Goal: Information Seeking & Learning: Learn about a topic

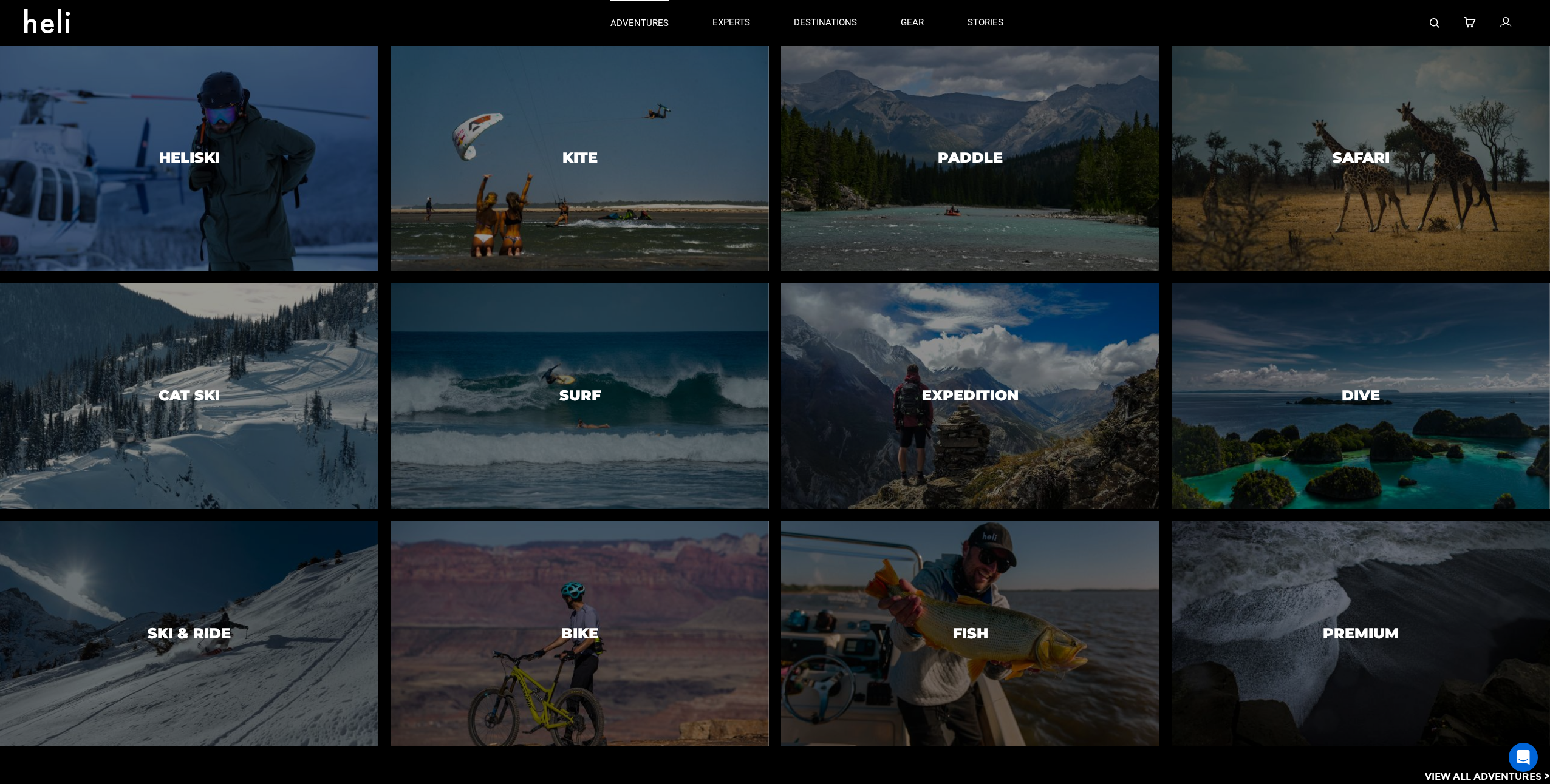
click at [641, 20] on p "adventures" at bounding box center [640, 23] width 58 height 13
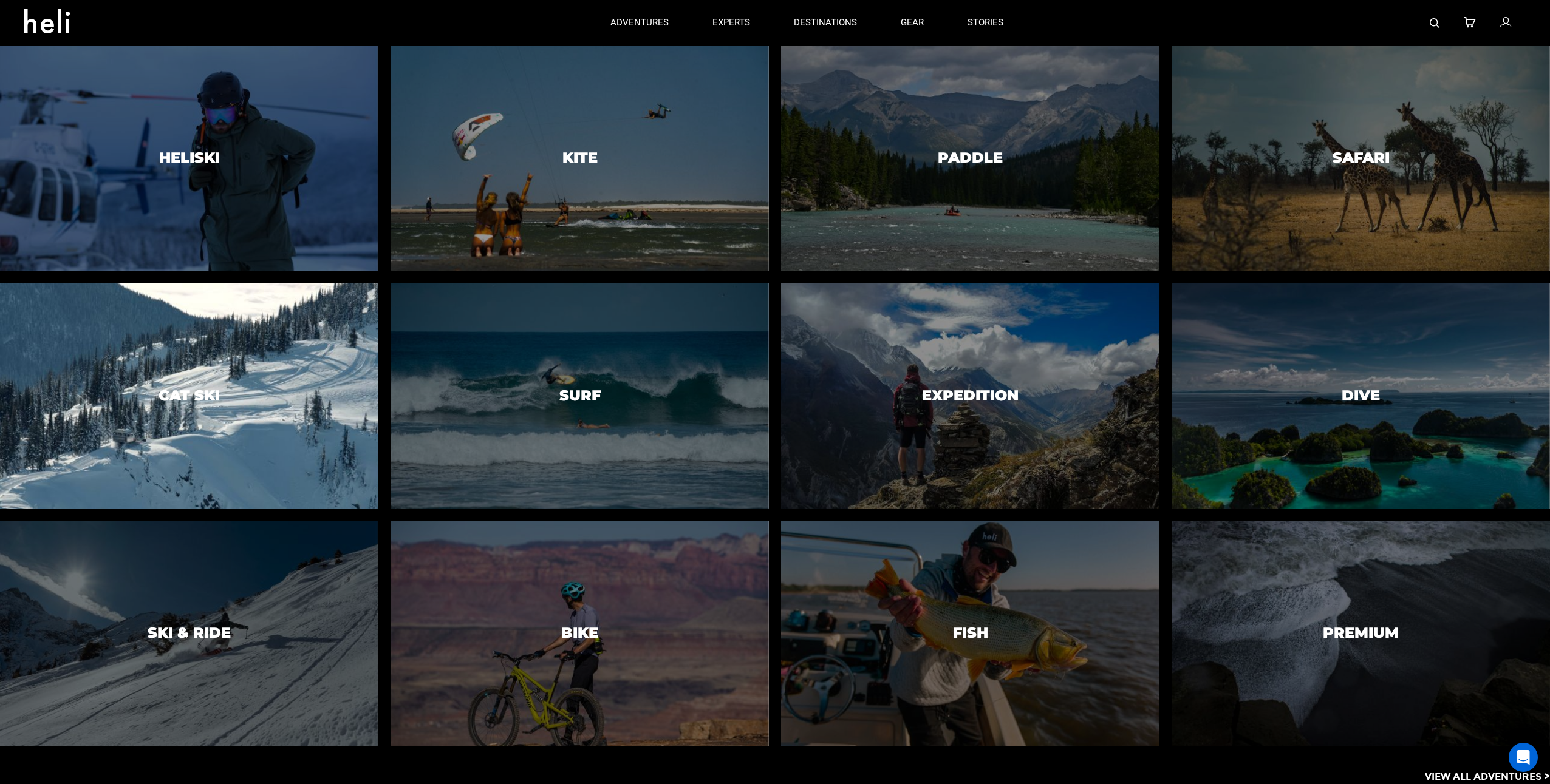
click at [273, 371] on div at bounding box center [190, 396] width 386 height 230
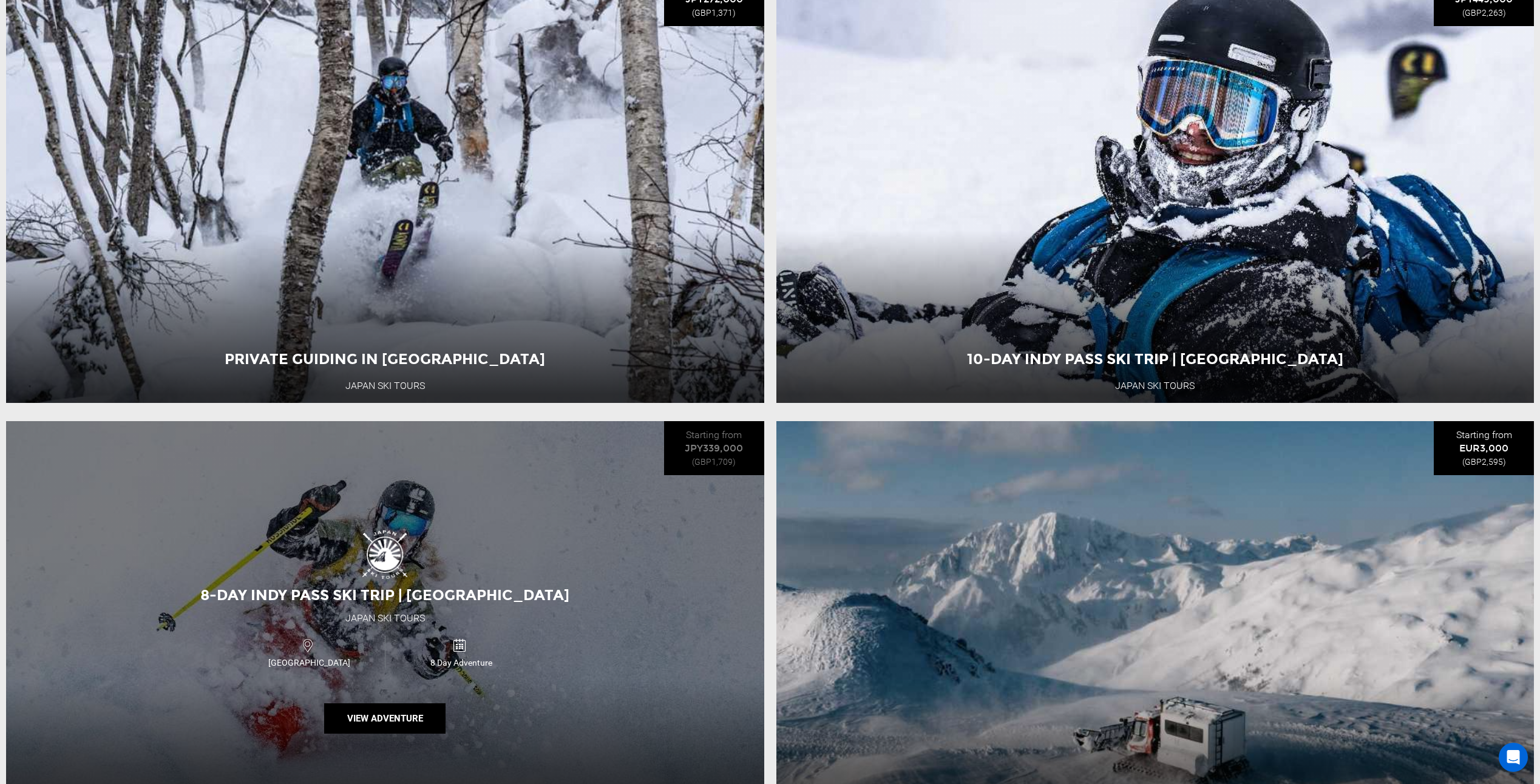
scroll to position [3216, 0]
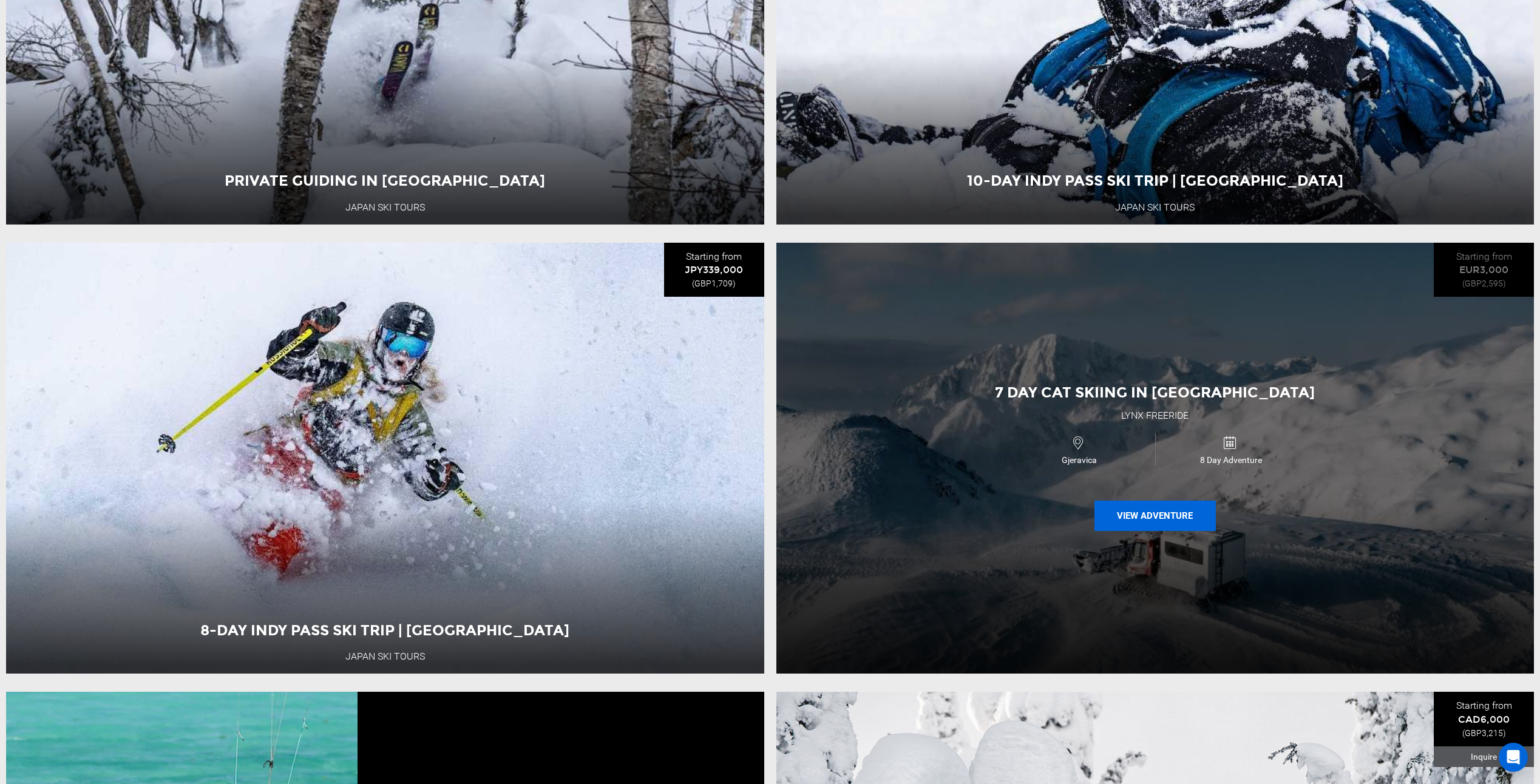
click at [1181, 530] on button "View Adventure" at bounding box center [1155, 515] width 121 height 30
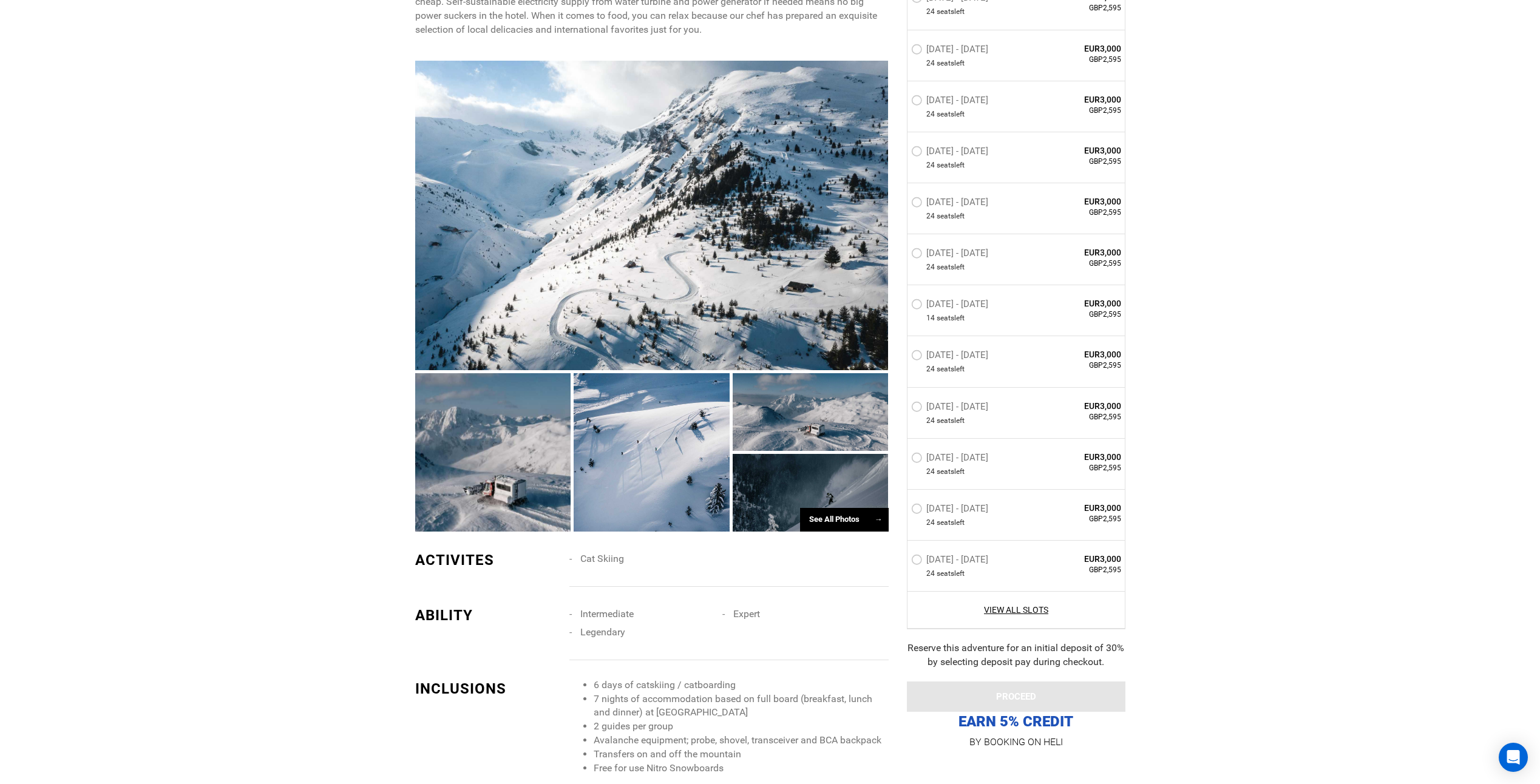
scroll to position [789, 0]
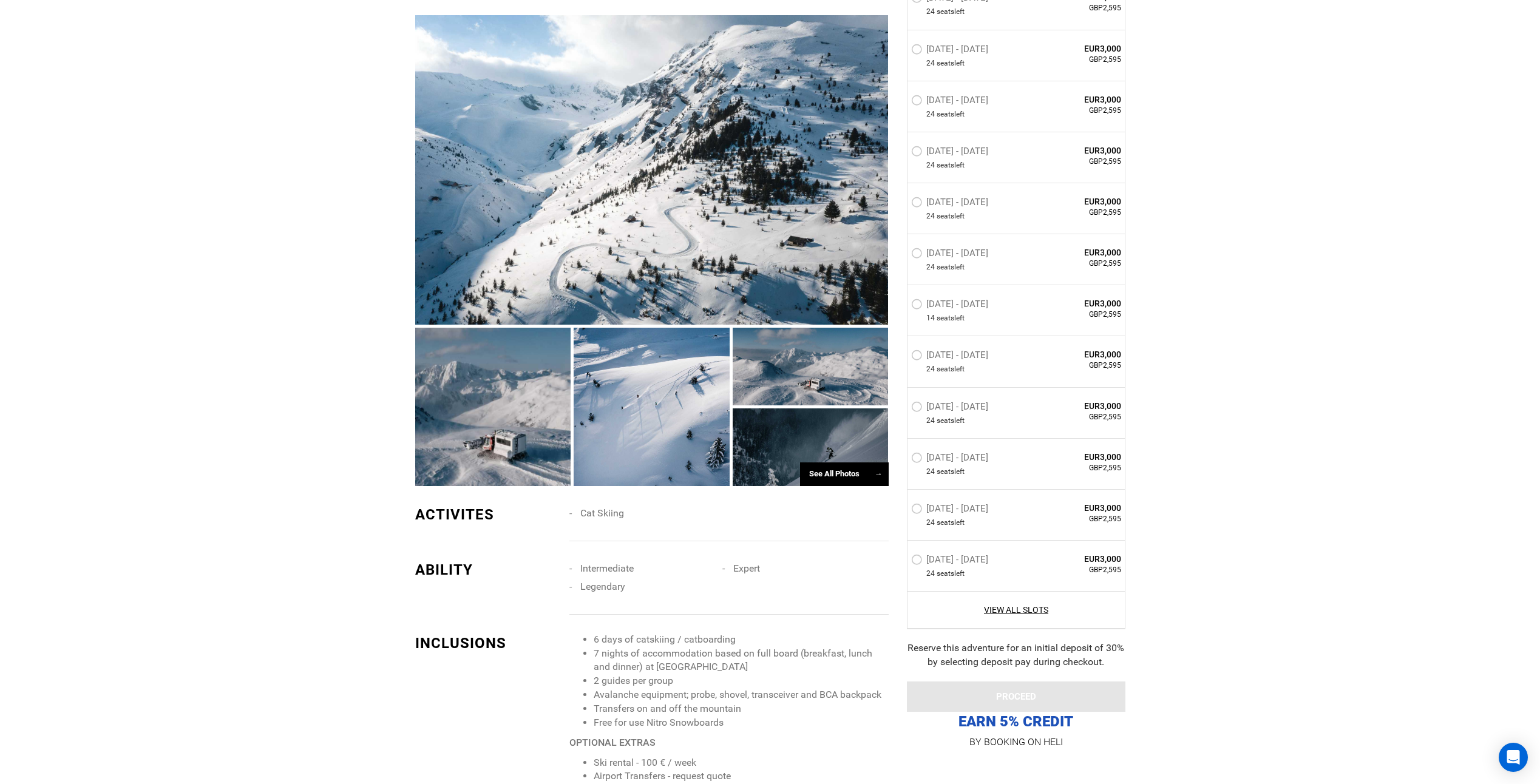
click at [635, 391] on div at bounding box center [652, 407] width 156 height 158
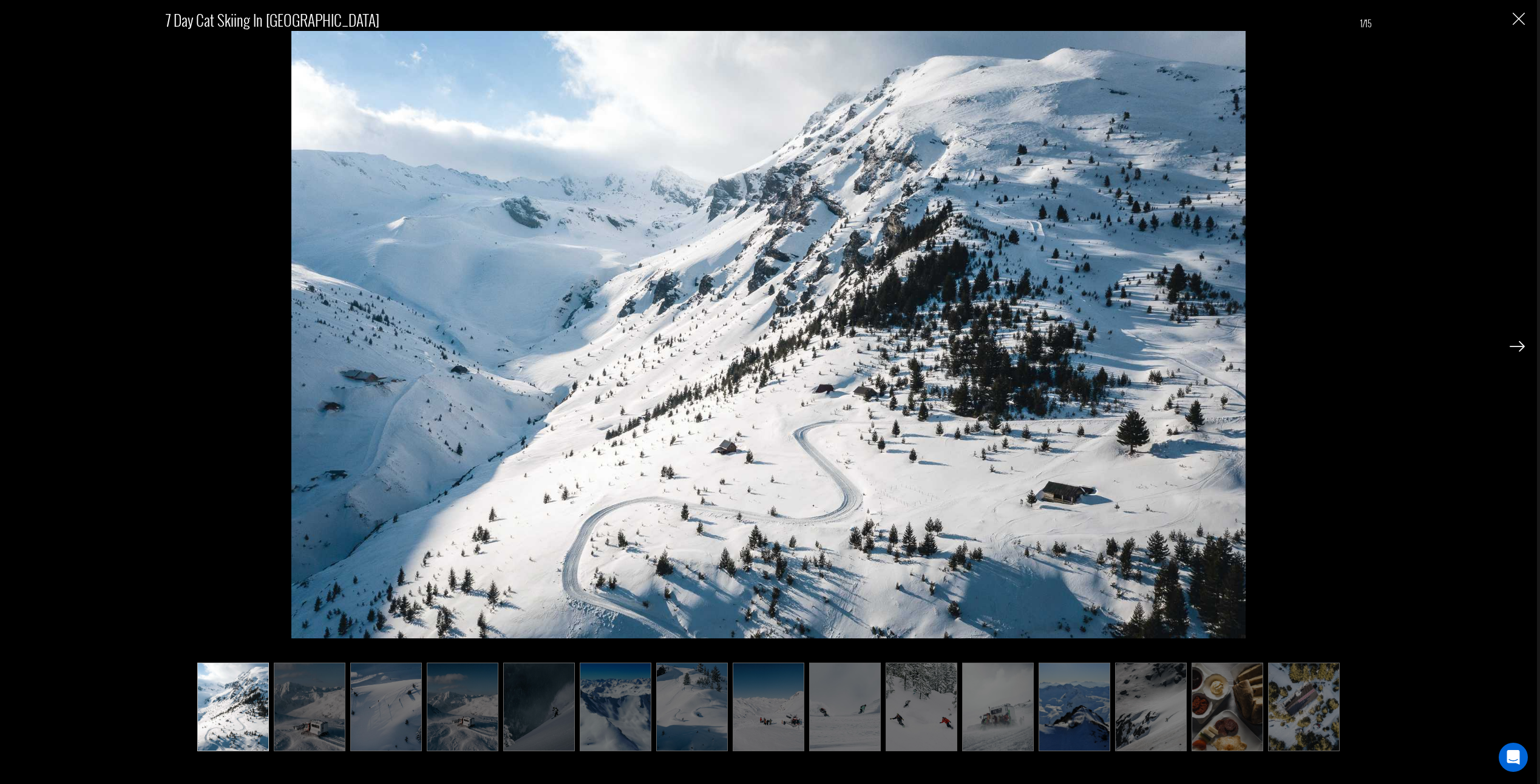
click at [1510, 352] on div "7 Day Cat Skiing in [GEOGRAPHIC_DATA] 1/15" at bounding box center [769, 372] width 1513 height 745
click at [1511, 352] on img at bounding box center [1517, 346] width 15 height 11
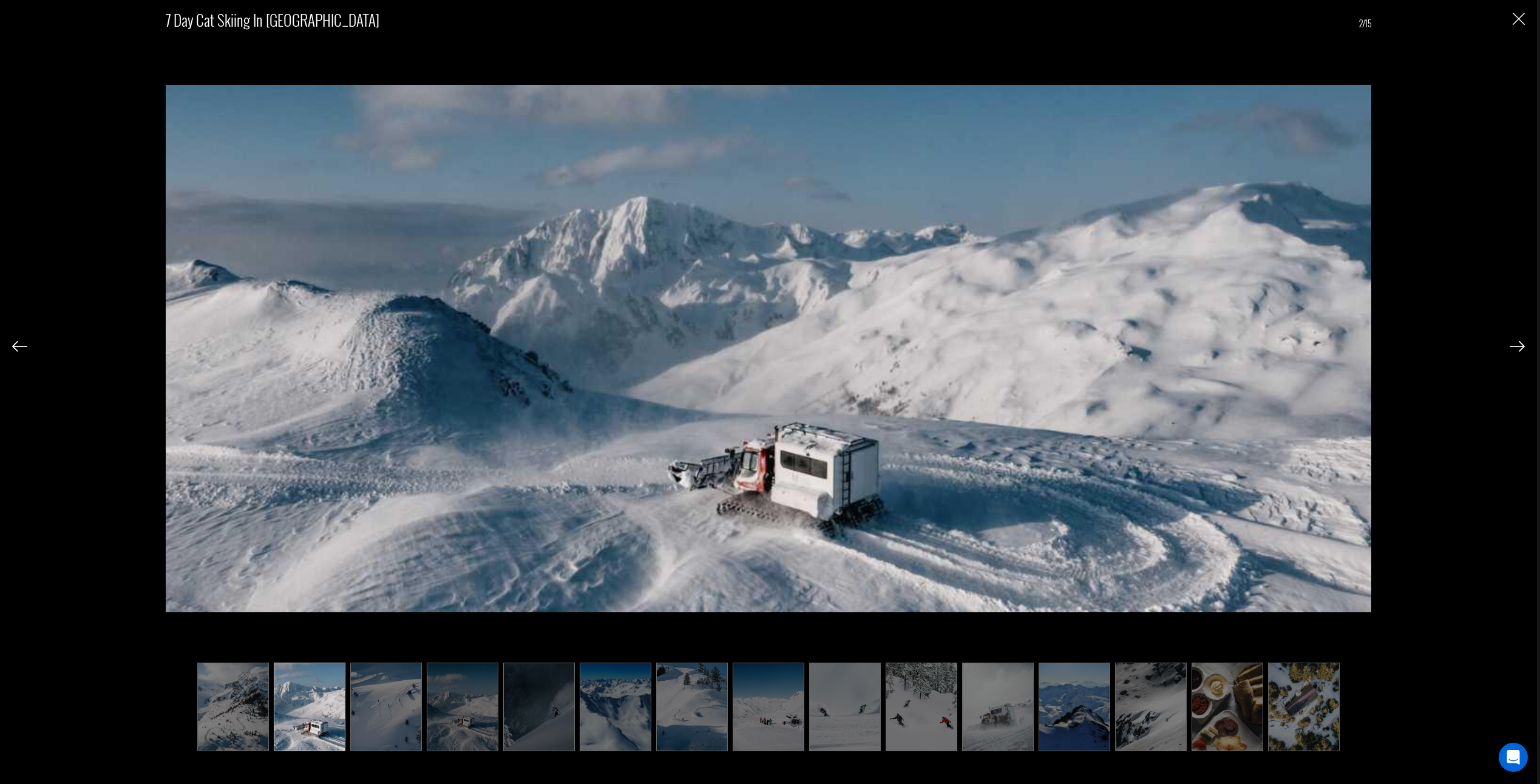
click at [1515, 350] on img at bounding box center [1517, 346] width 15 height 11
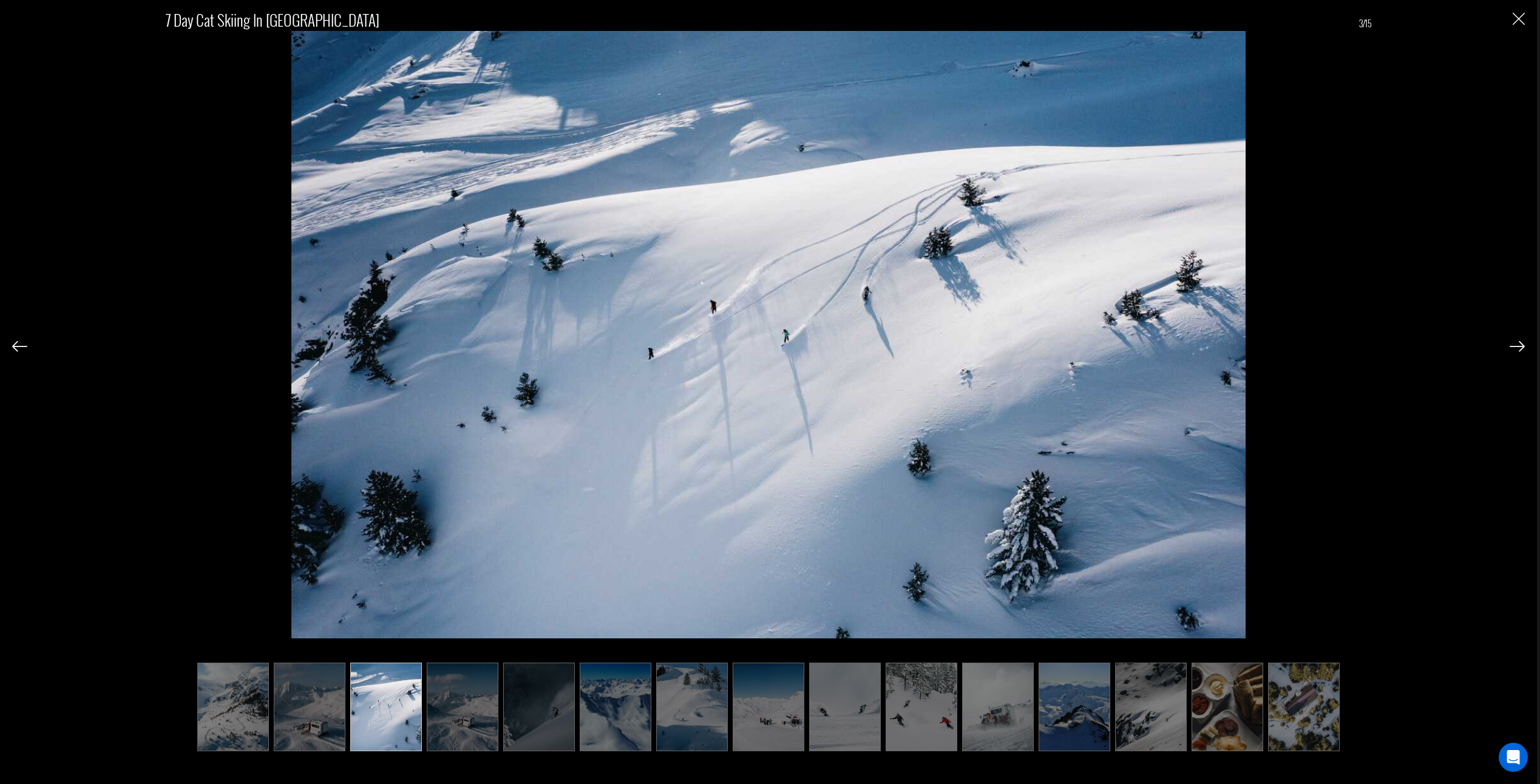
click at [1518, 346] on img at bounding box center [1517, 346] width 15 height 11
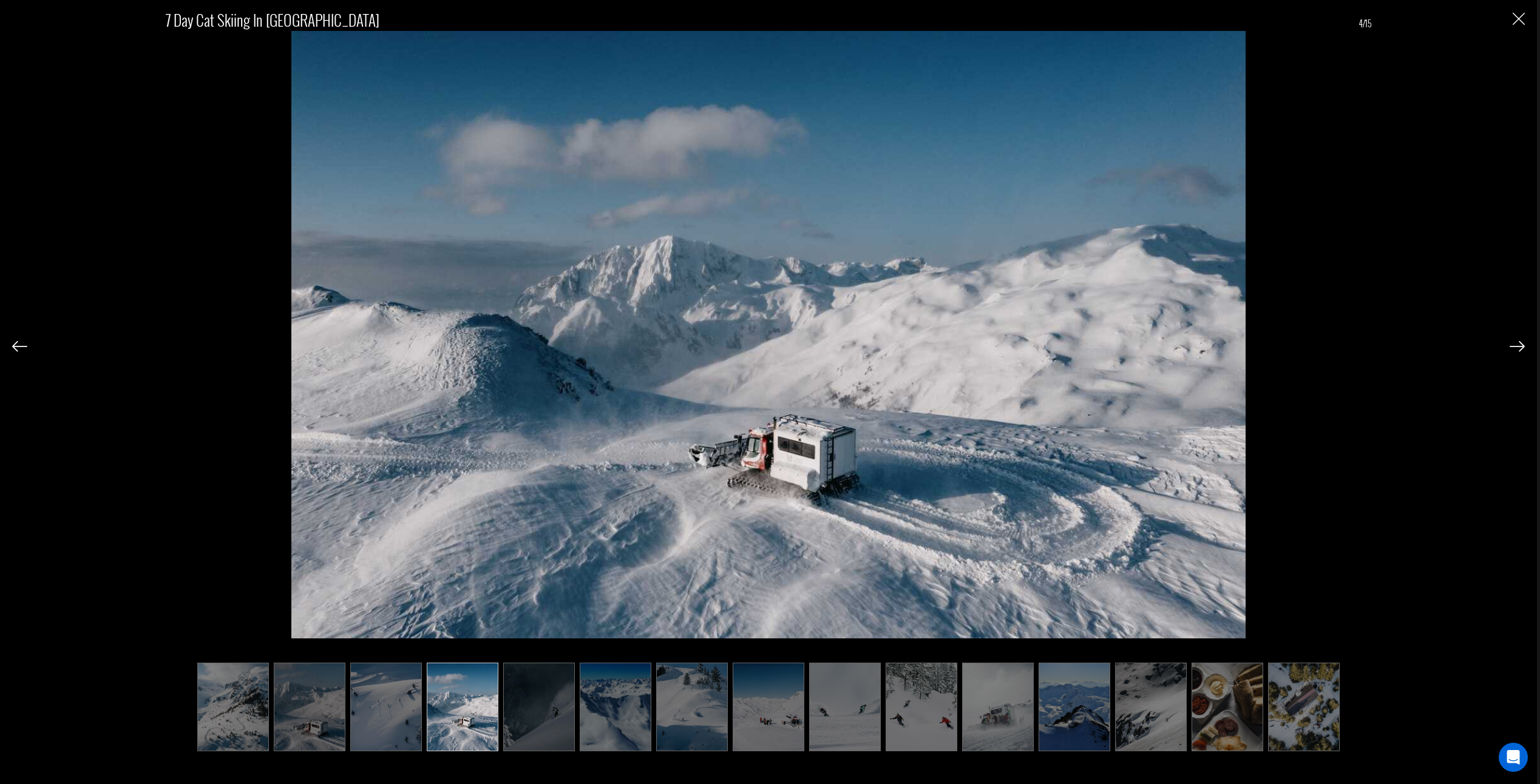
click at [1518, 346] on img at bounding box center [1517, 346] width 15 height 11
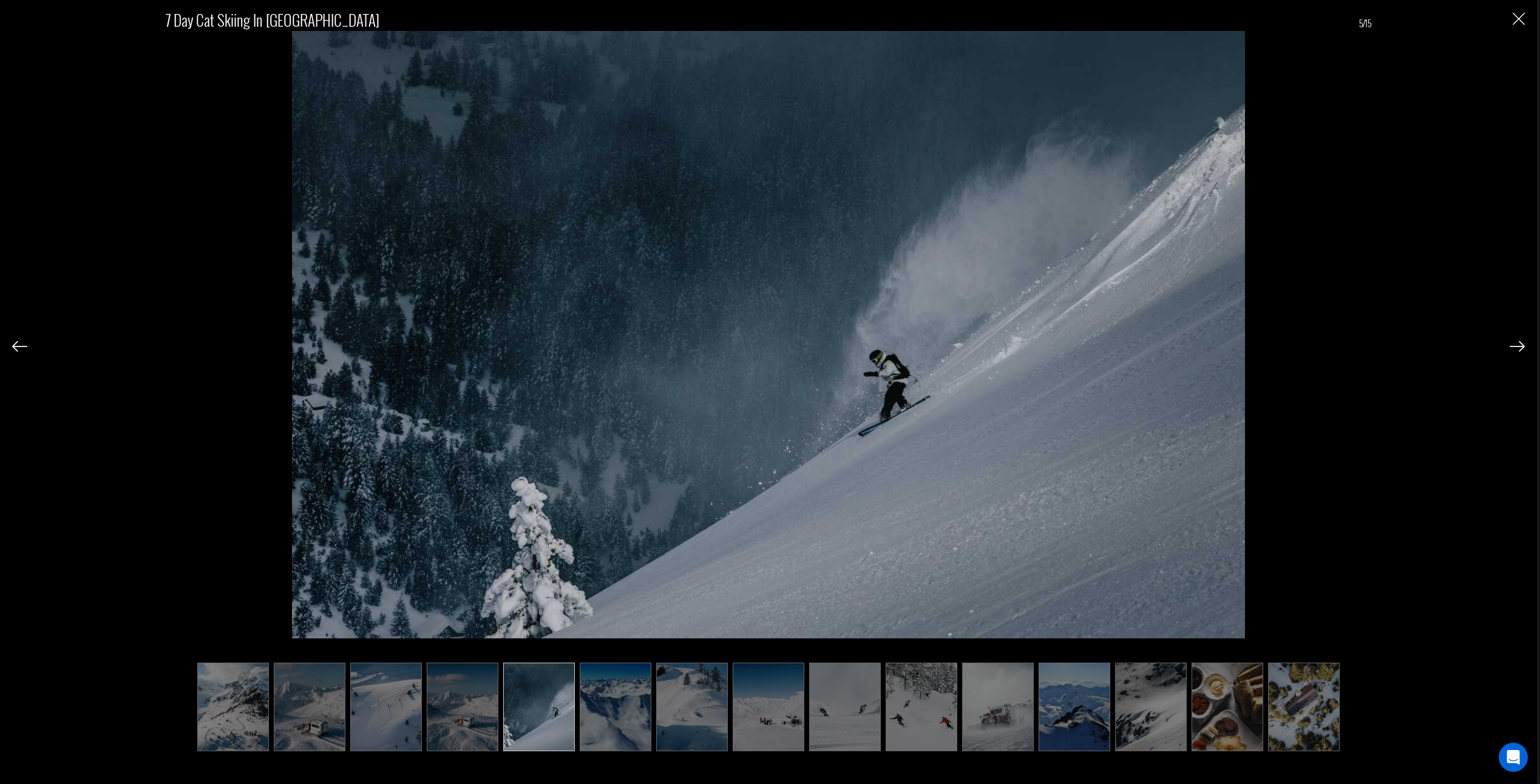
click at [1518, 346] on img at bounding box center [1517, 346] width 15 height 11
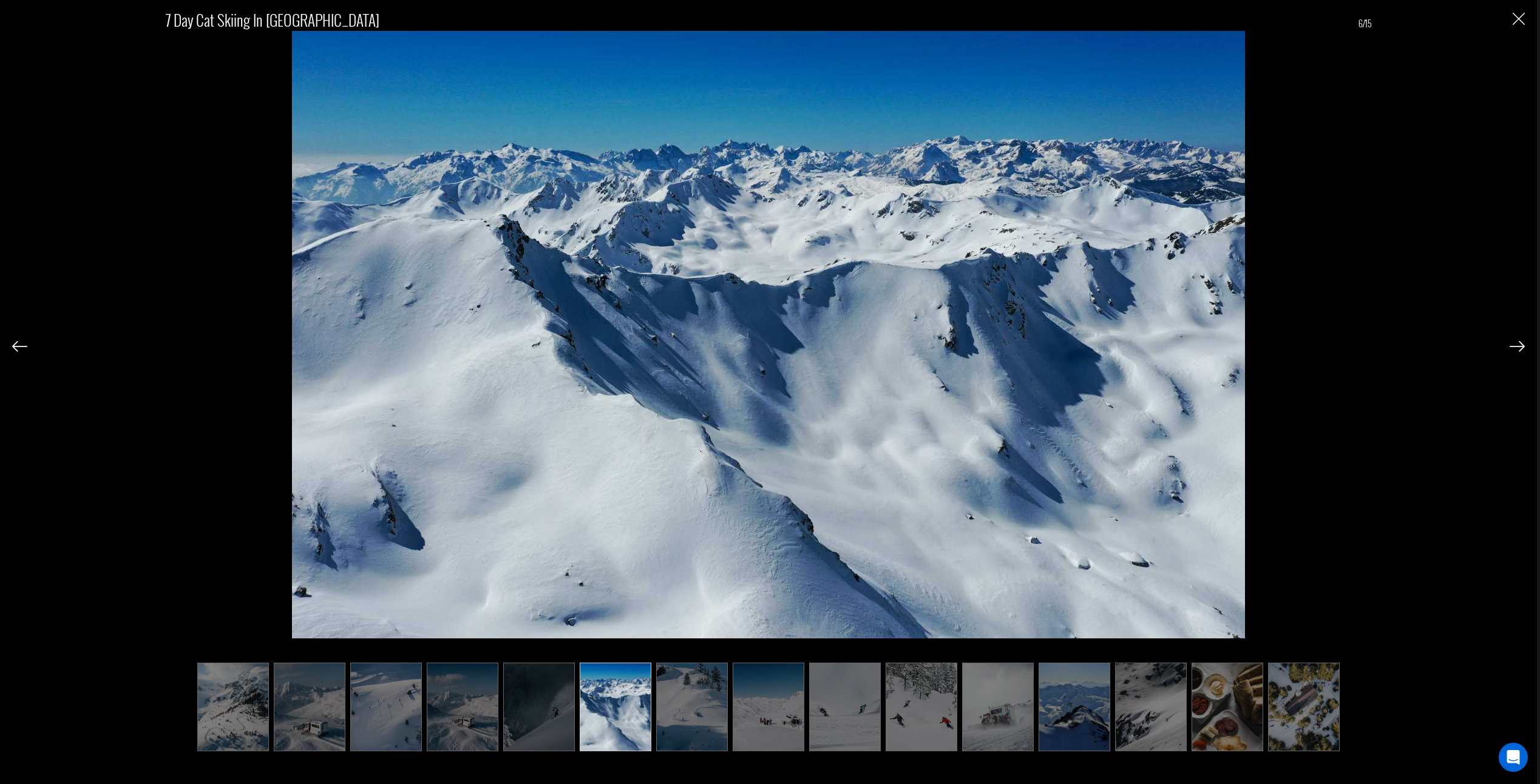
click at [1518, 346] on img at bounding box center [1517, 346] width 15 height 11
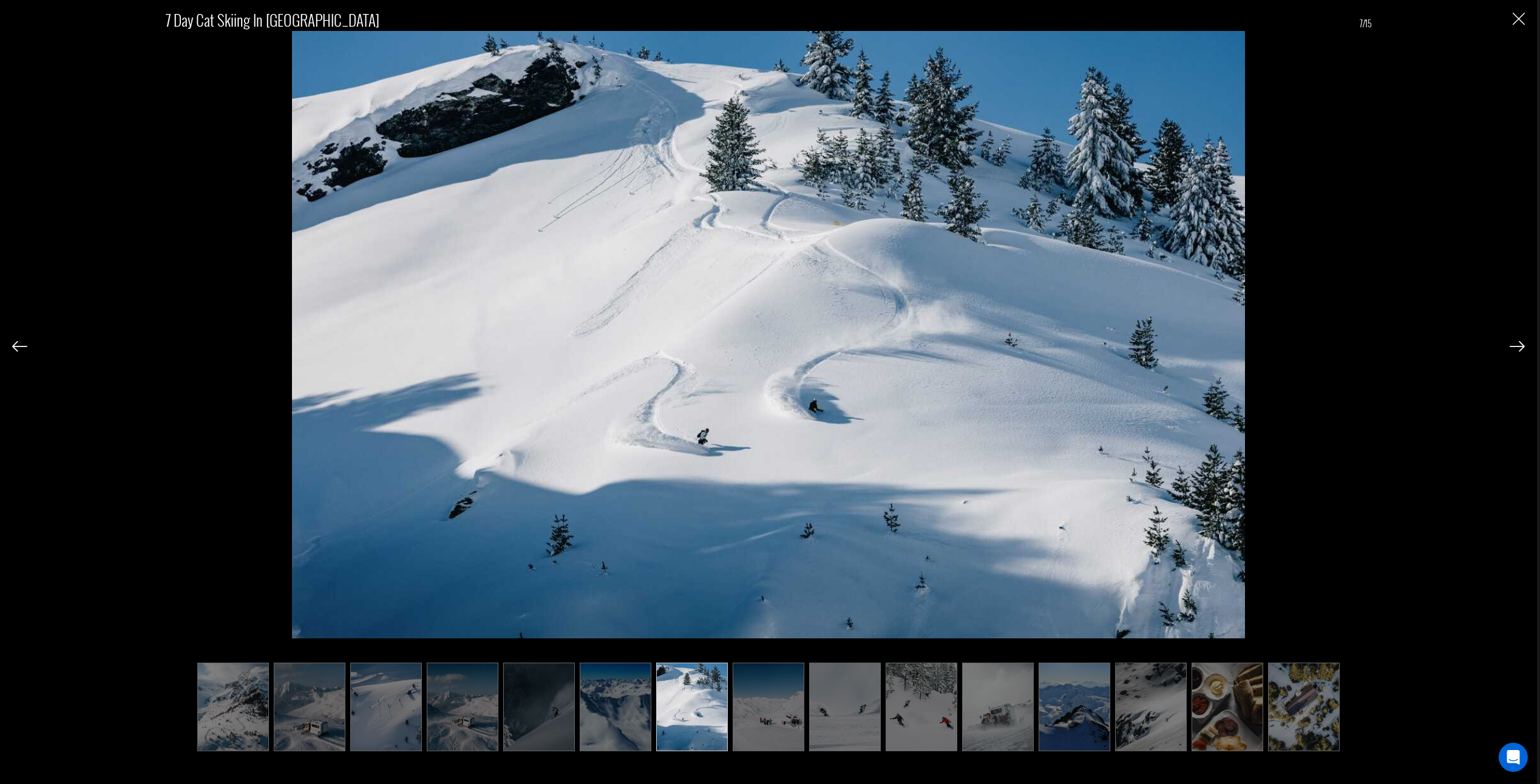
click at [1518, 346] on img at bounding box center [1517, 346] width 15 height 11
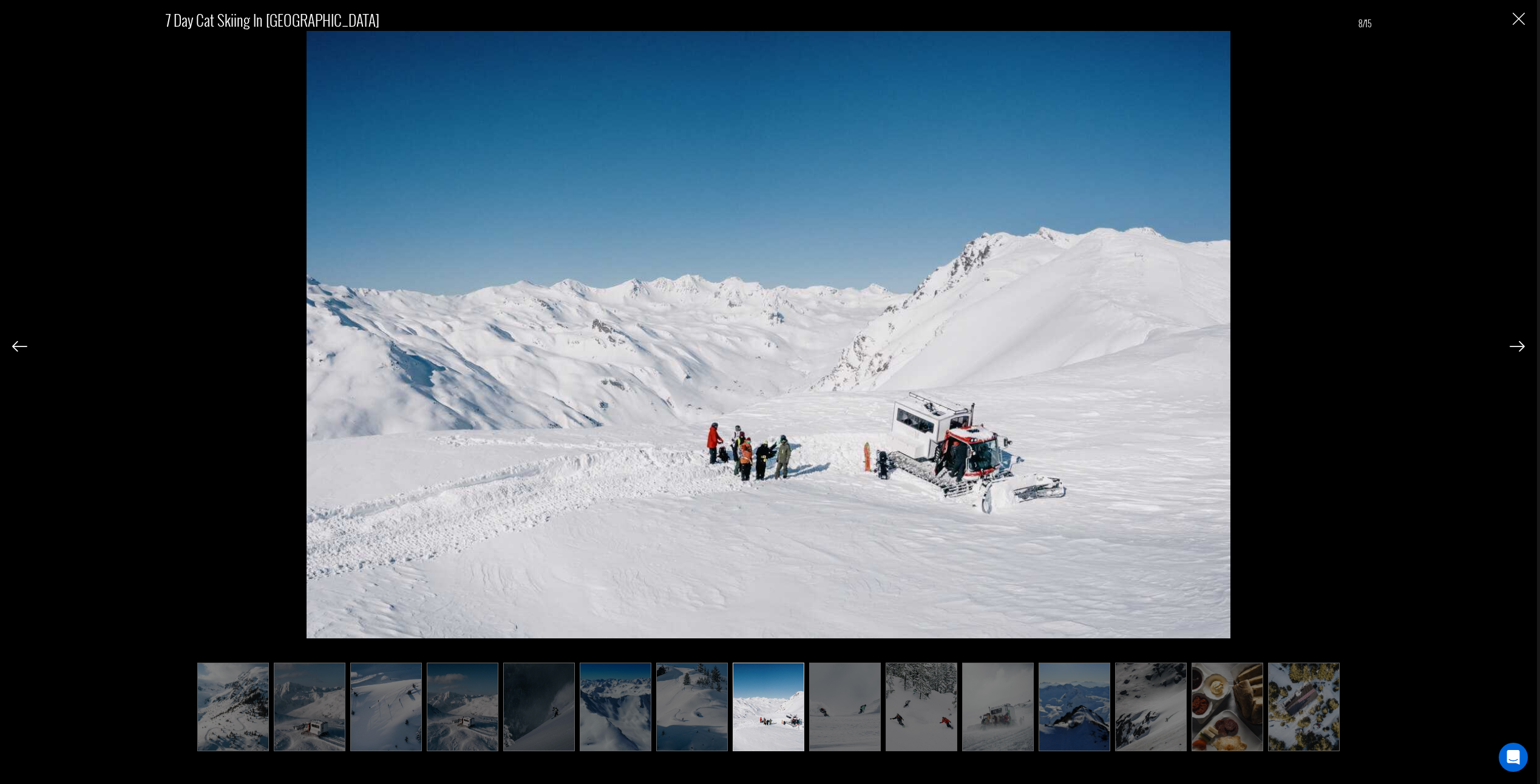
click at [1518, 346] on img at bounding box center [1517, 346] width 15 height 11
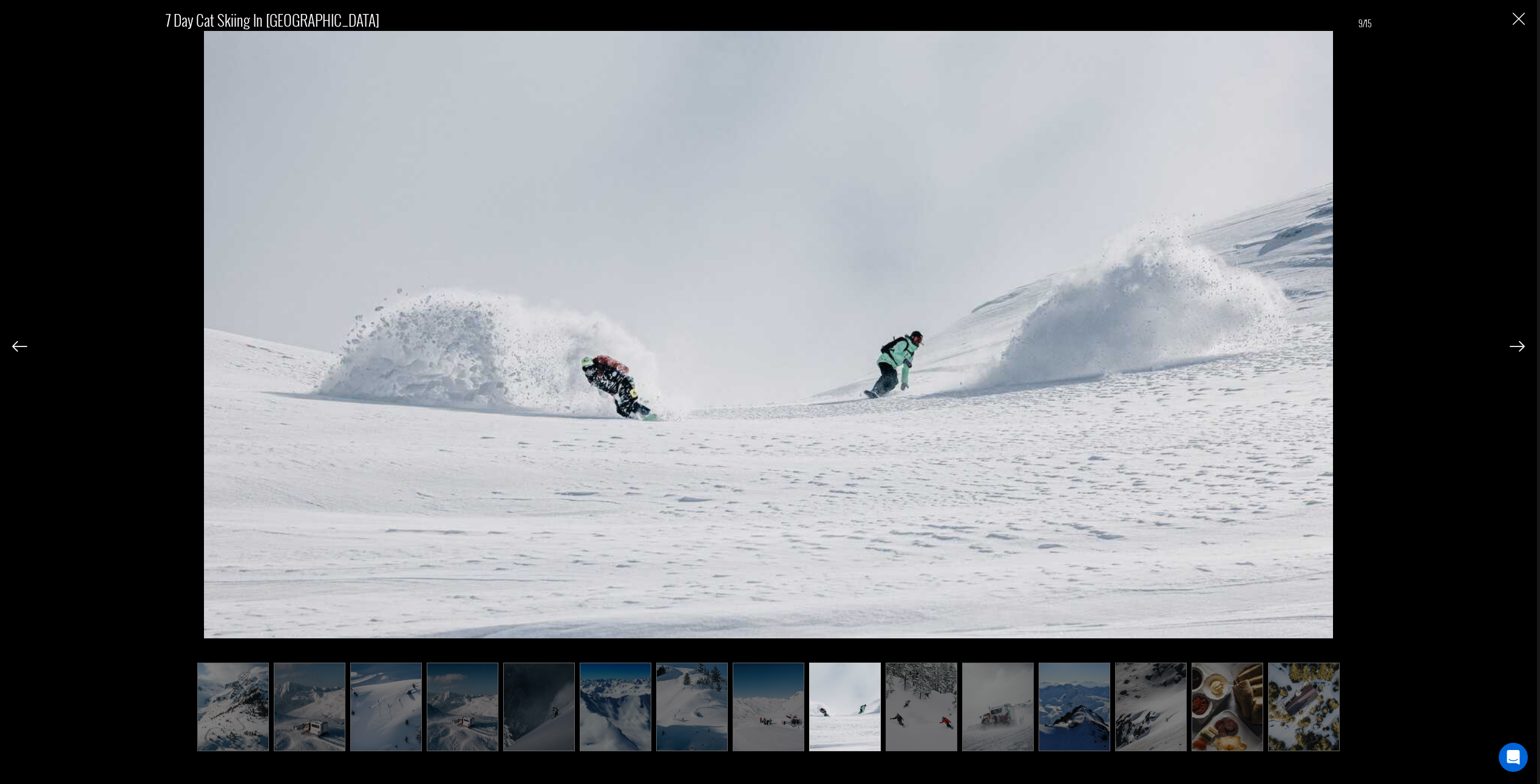
click at [1518, 346] on img at bounding box center [1517, 346] width 15 height 11
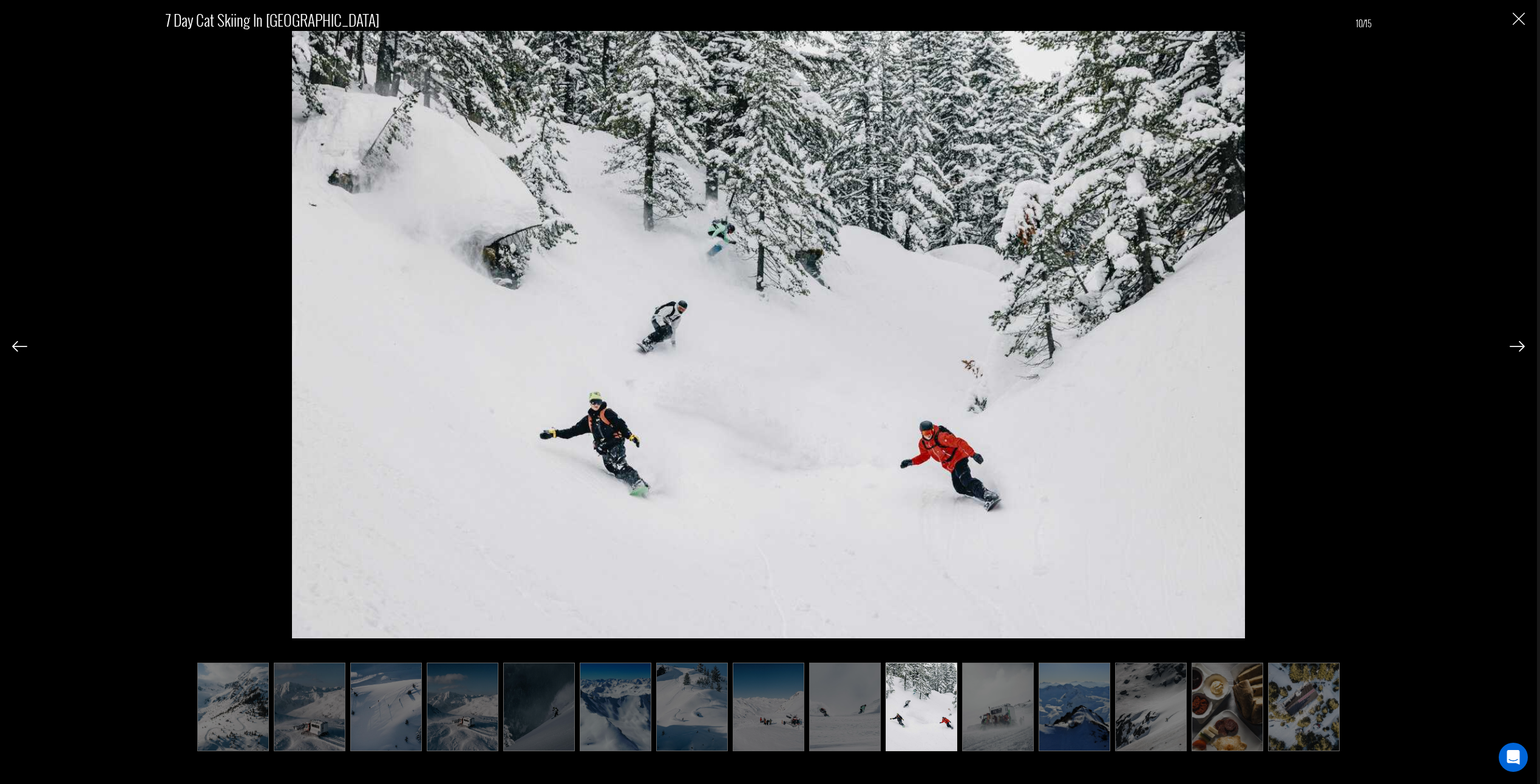
click at [1518, 346] on img at bounding box center [1517, 346] width 15 height 11
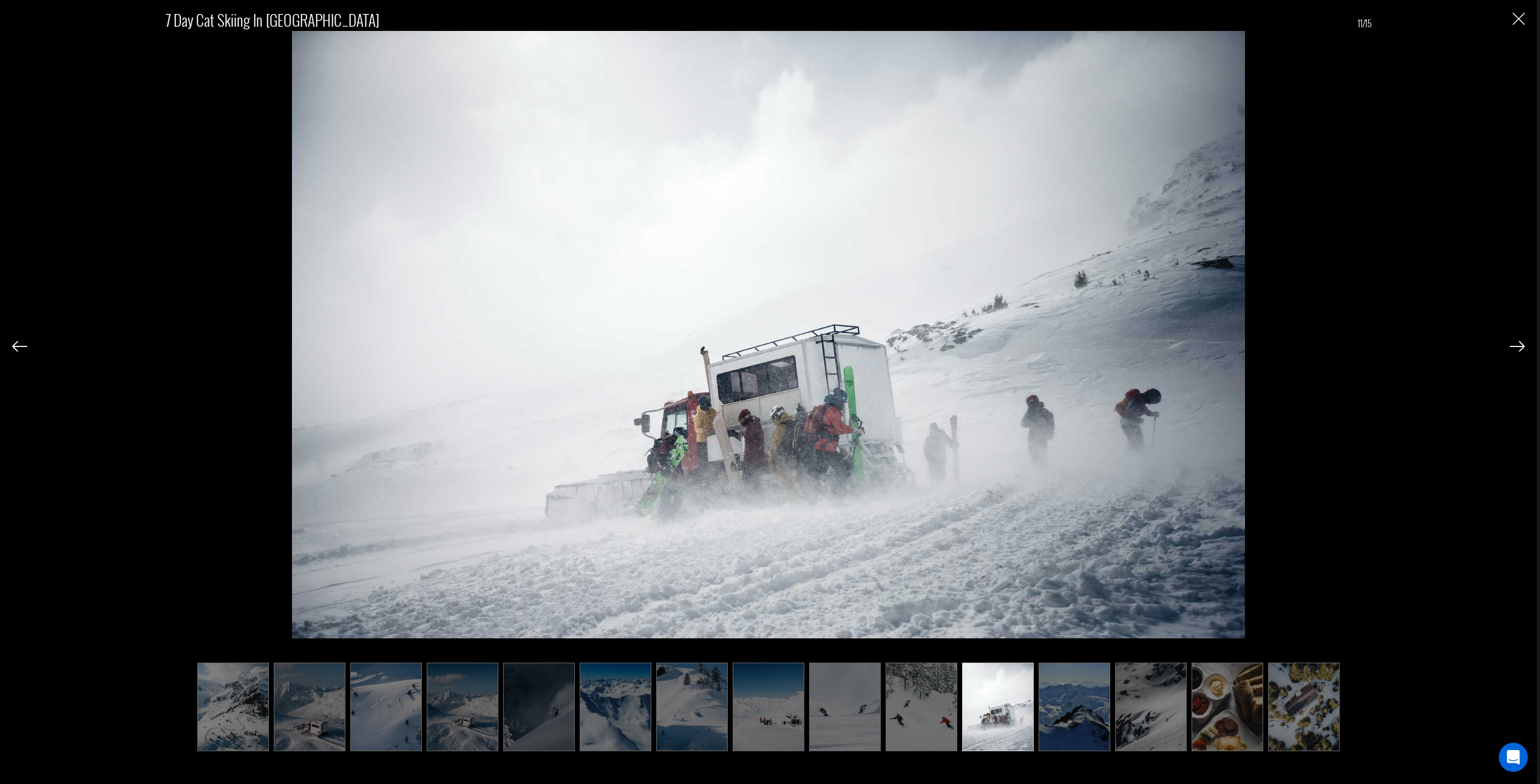
click at [1518, 346] on img at bounding box center [1517, 346] width 15 height 11
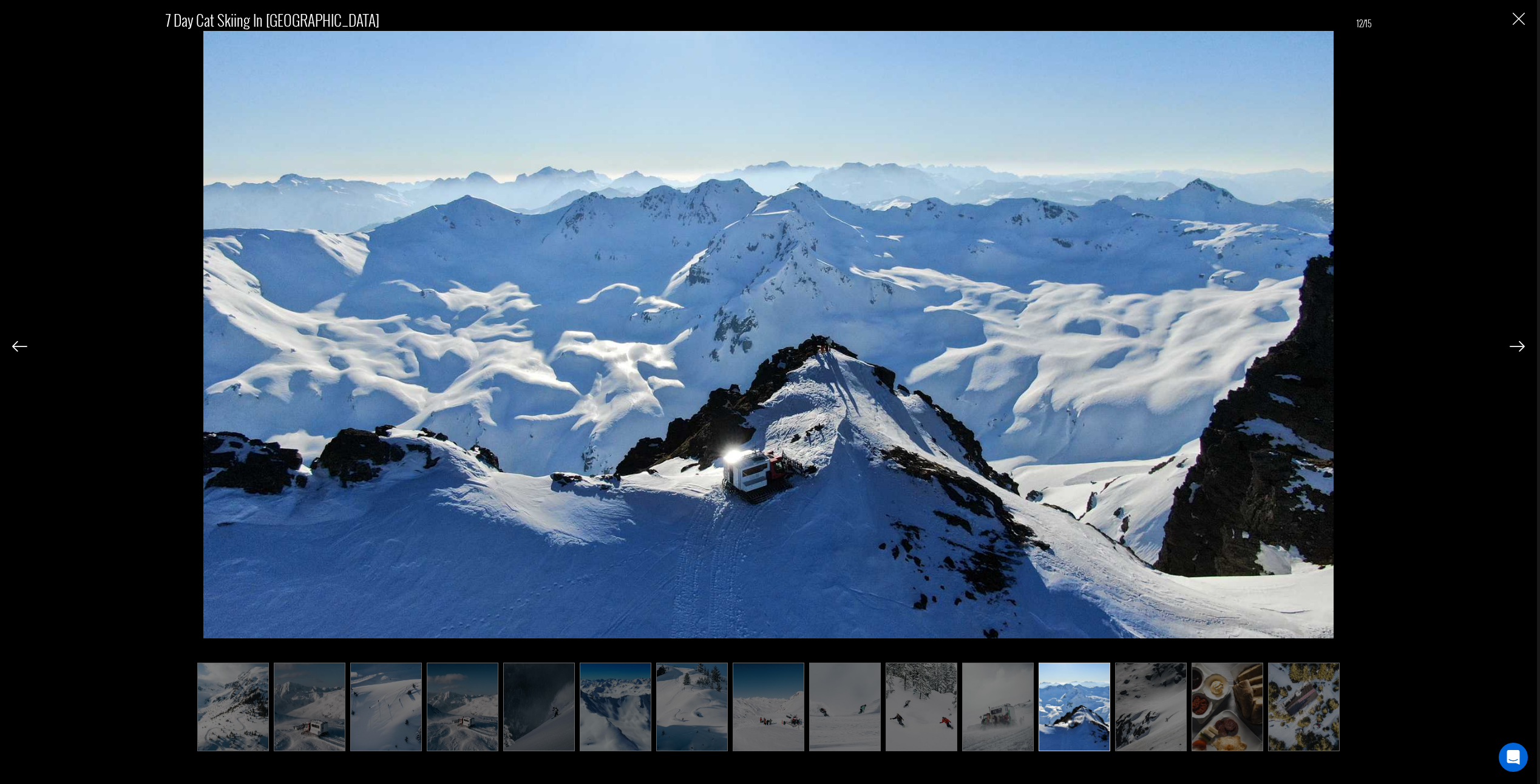
click at [1518, 346] on img at bounding box center [1517, 346] width 15 height 11
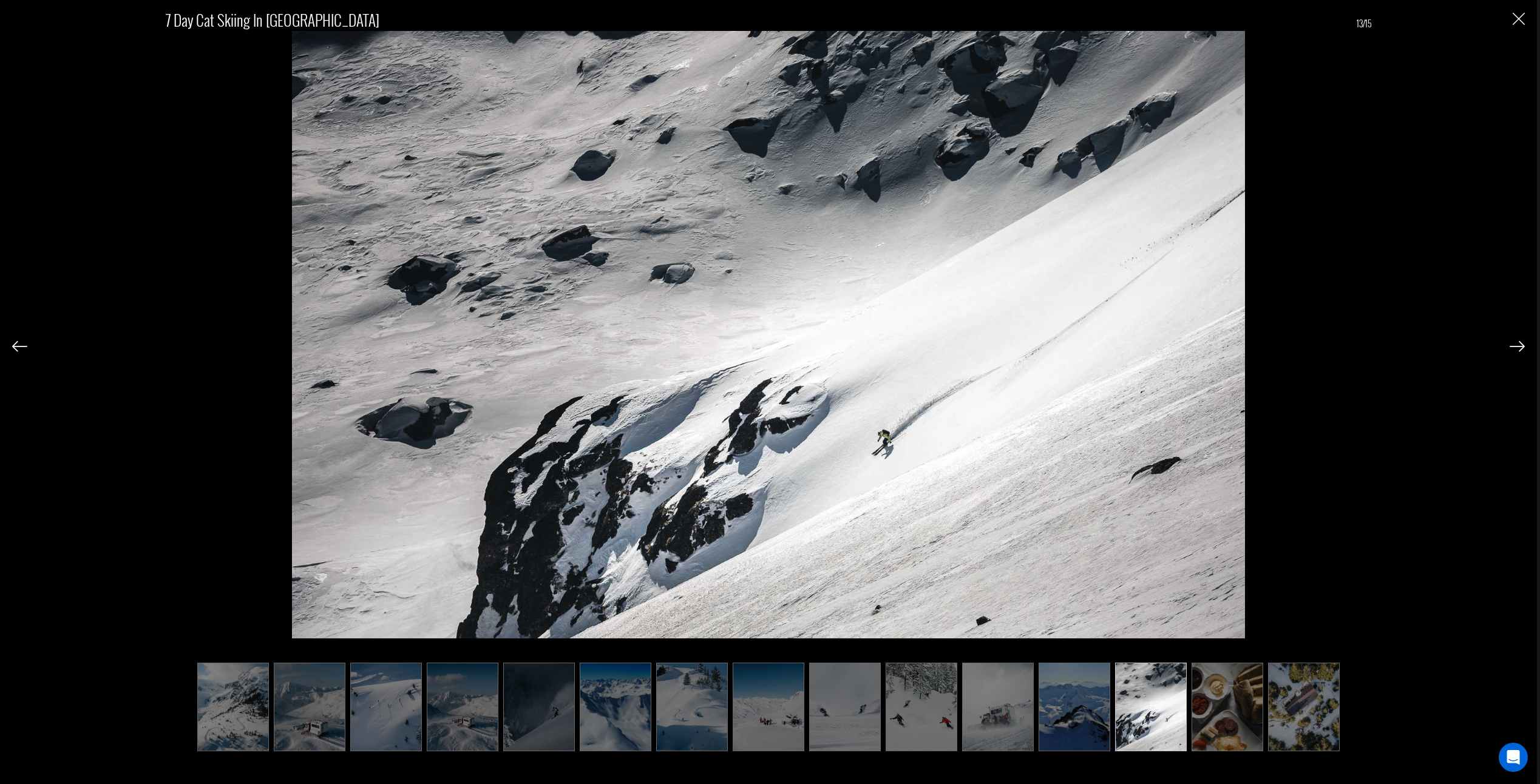
click at [1518, 346] on img at bounding box center [1517, 346] width 15 height 11
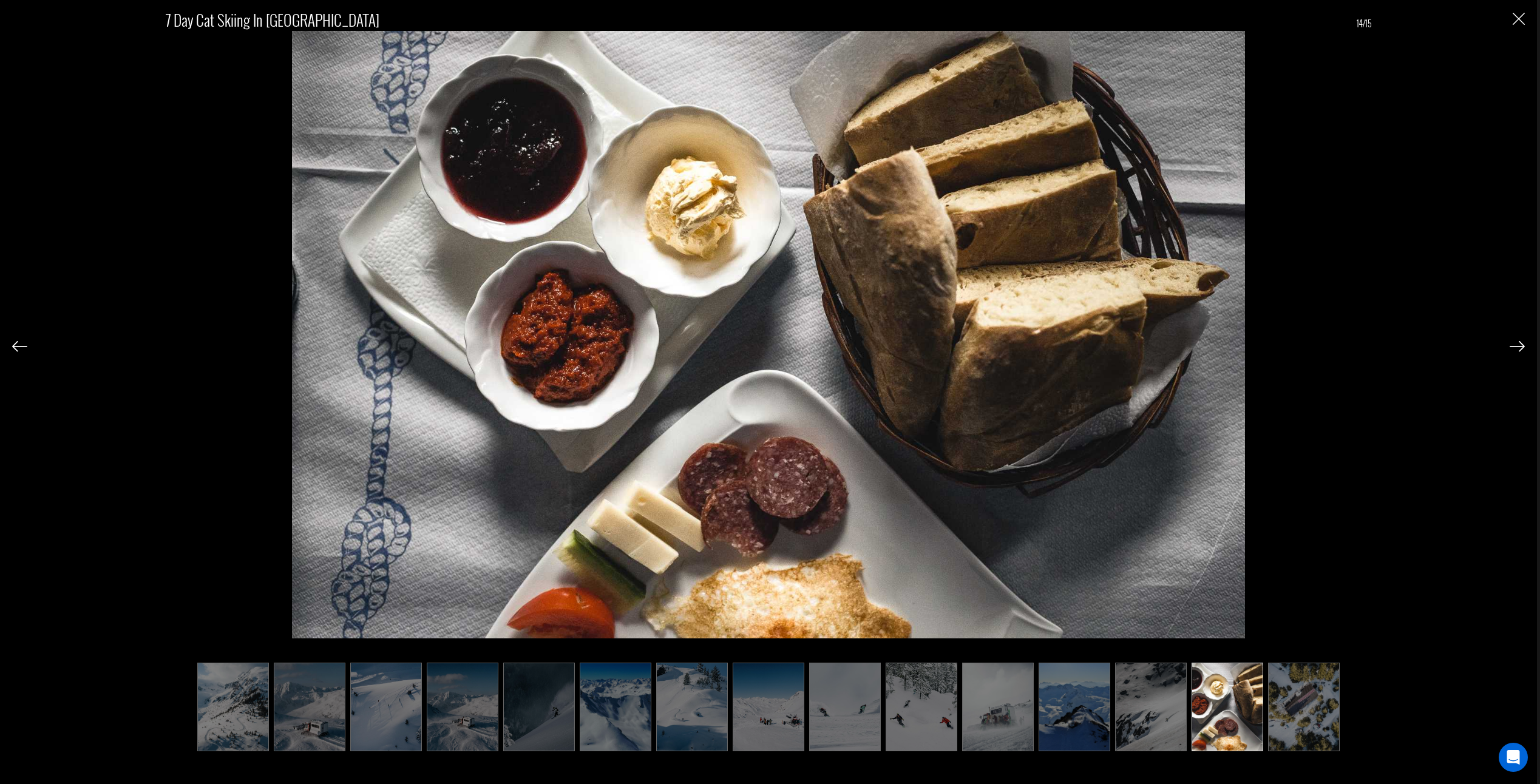
click at [1518, 346] on img at bounding box center [1517, 346] width 15 height 11
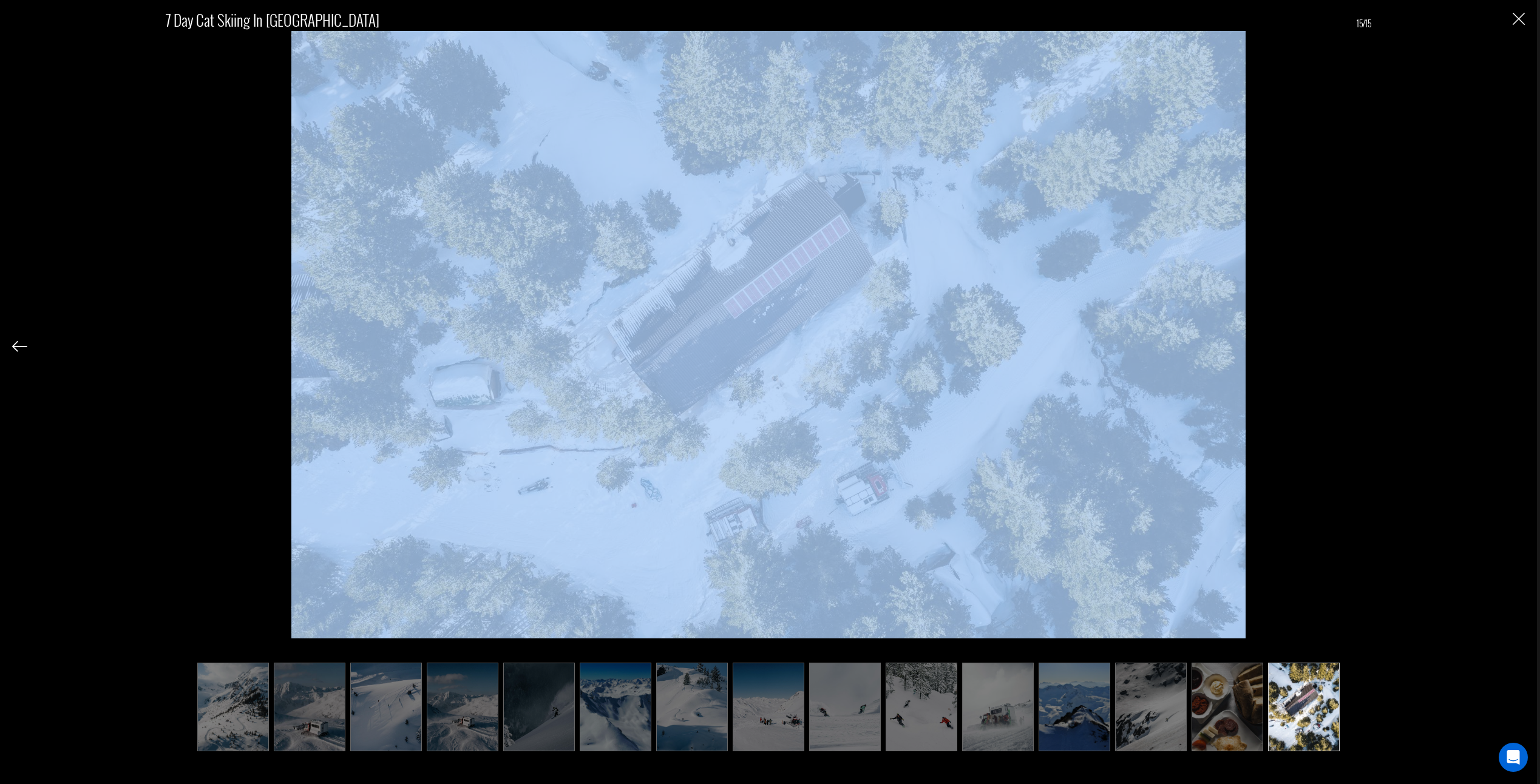
click at [1518, 346] on div "7 Day Cat Skiing in [GEOGRAPHIC_DATA] 15/15" at bounding box center [769, 372] width 1513 height 745
click at [37, 346] on div "7 Day Cat Skiing in [GEOGRAPHIC_DATA] 15/15" at bounding box center [769, 372] width 1513 height 745
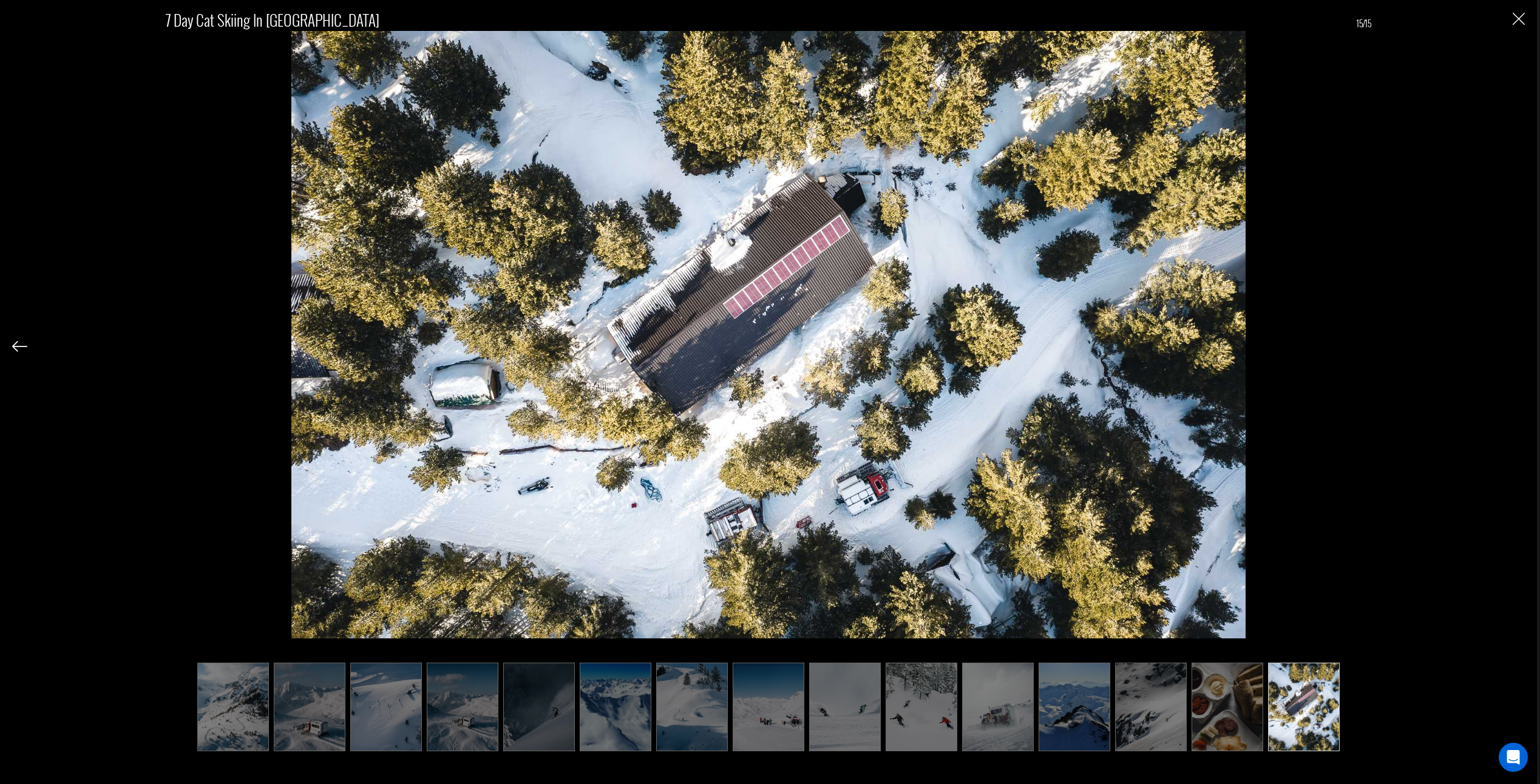
click at [32, 346] on div "7 Day Cat Skiing in [GEOGRAPHIC_DATA] 15/15" at bounding box center [769, 372] width 1513 height 745
click at [26, 346] on img at bounding box center [20, 346] width 15 height 11
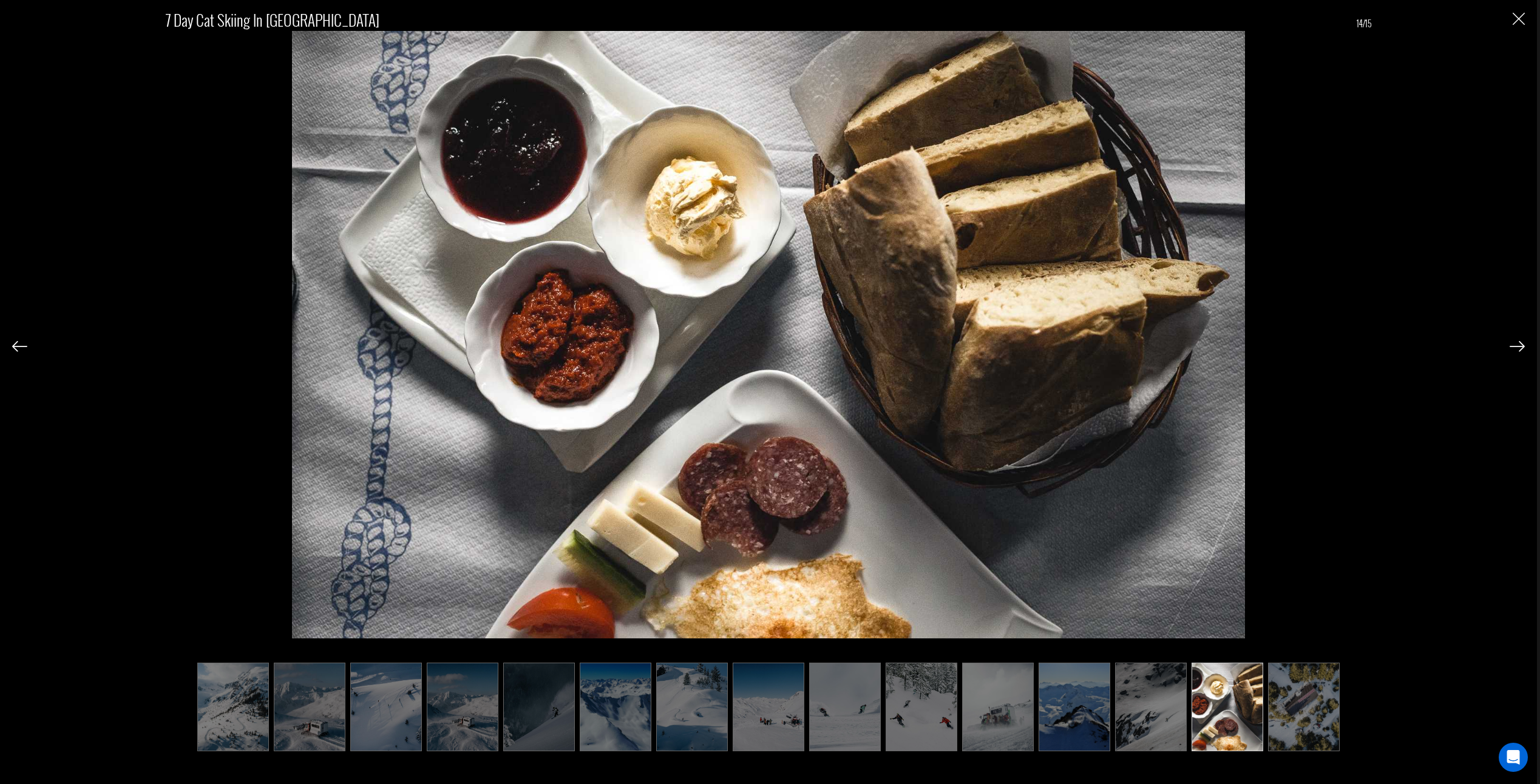
drag, startPoint x: 1522, startPoint y: 9, endPoint x: 1511, endPoint y: 9, distance: 11.0
click at [1522, 9] on div "7 Day Cat Skiing in [GEOGRAPHIC_DATA] 14/15" at bounding box center [769, 372] width 1513 height 745
